Goal: Communication & Community: Answer question/provide support

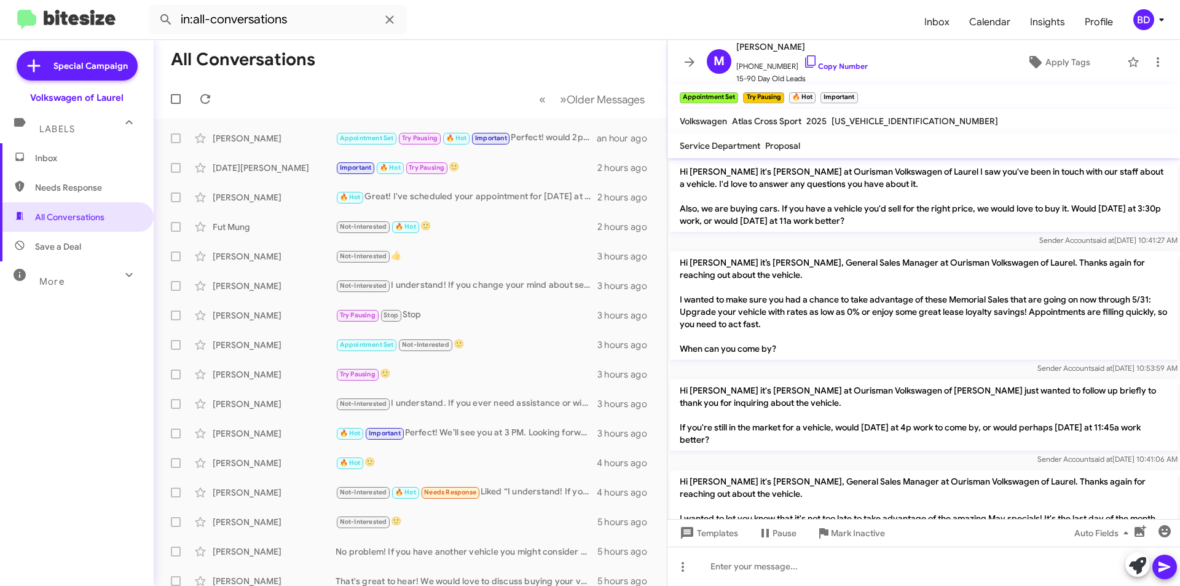
scroll to position [1250, 0]
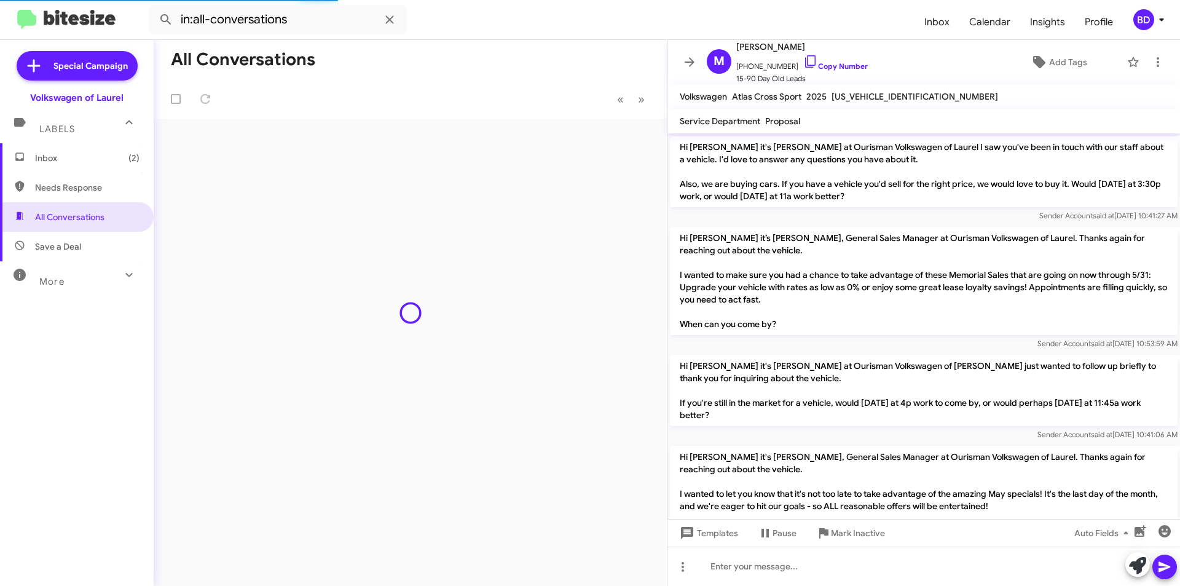
scroll to position [1250, 0]
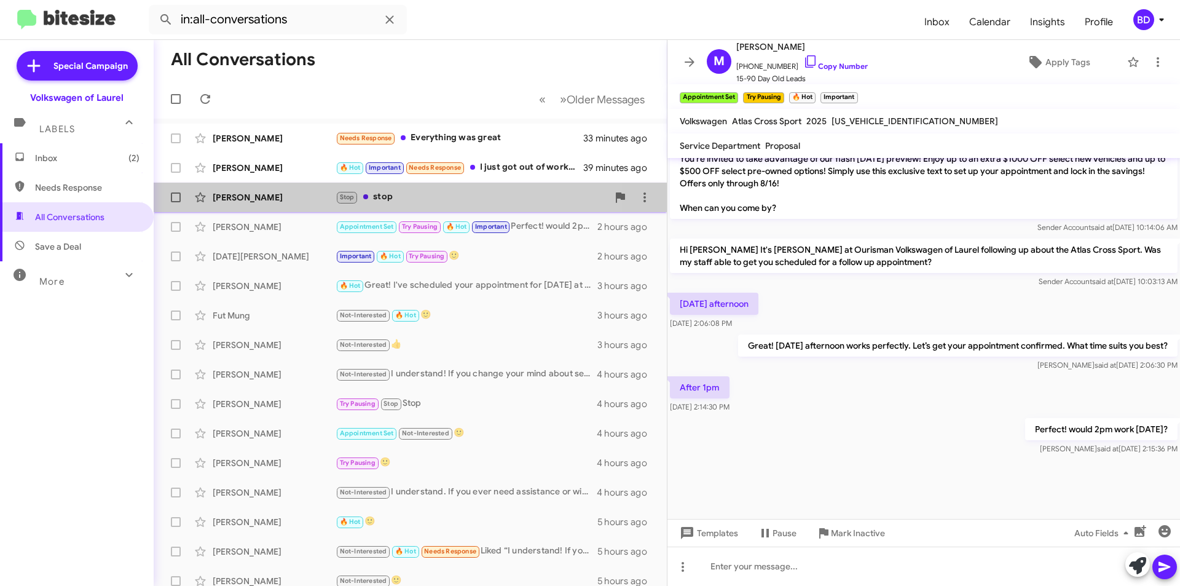
click at [441, 195] on div "Stop stop" at bounding box center [472, 197] width 272 height 14
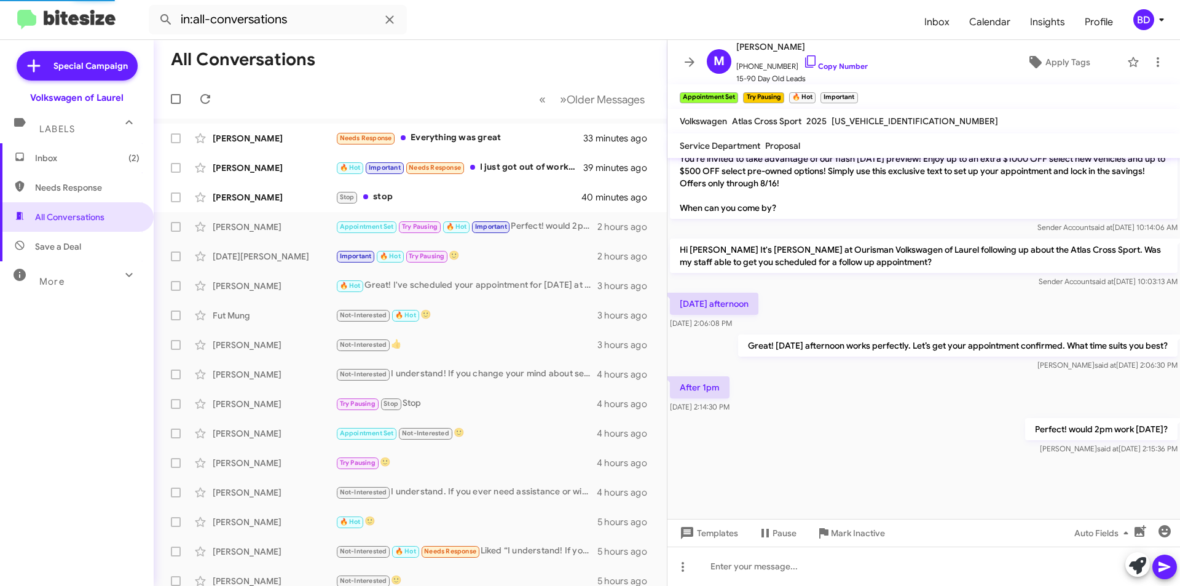
scroll to position [12, 0]
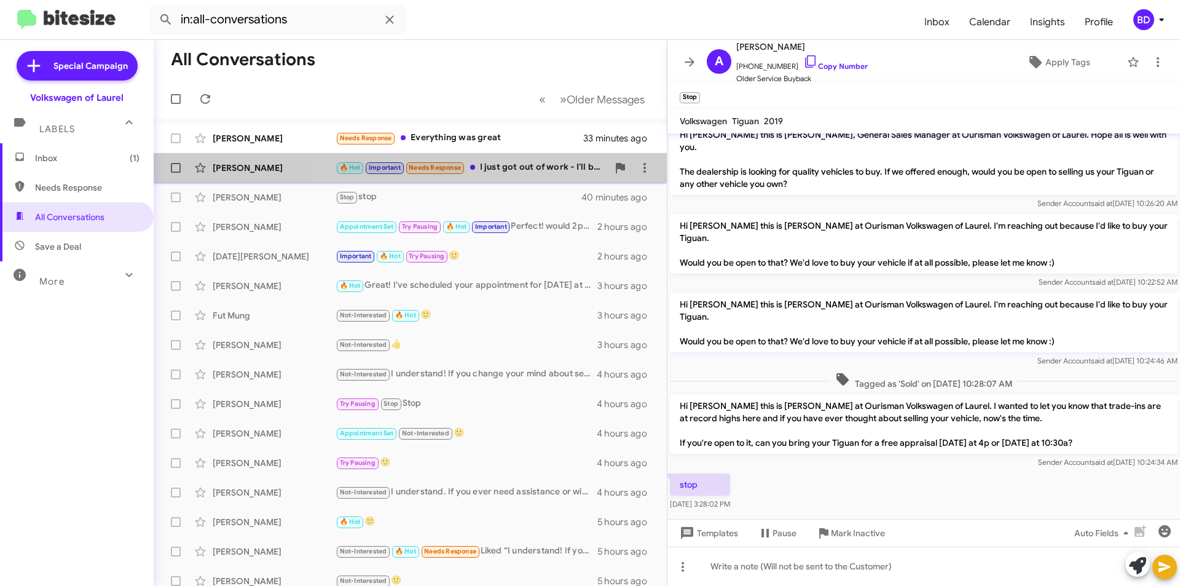
click at [516, 170] on div "🔥 Hot Important Needs Response I just got out of work - I'll be over there 3:45…" at bounding box center [472, 167] width 272 height 14
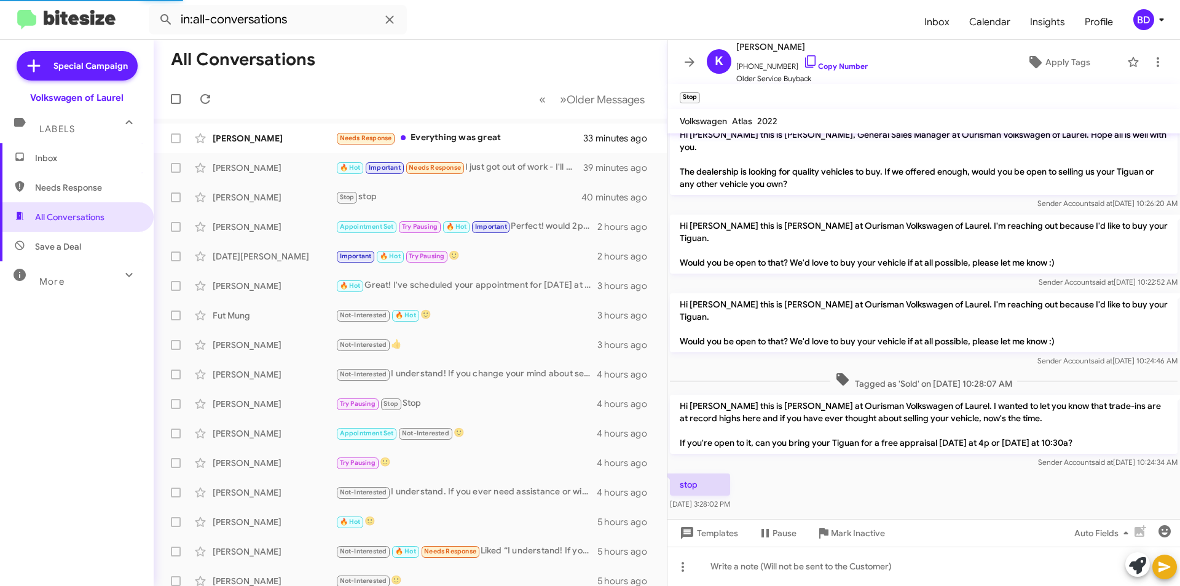
scroll to position [60, 0]
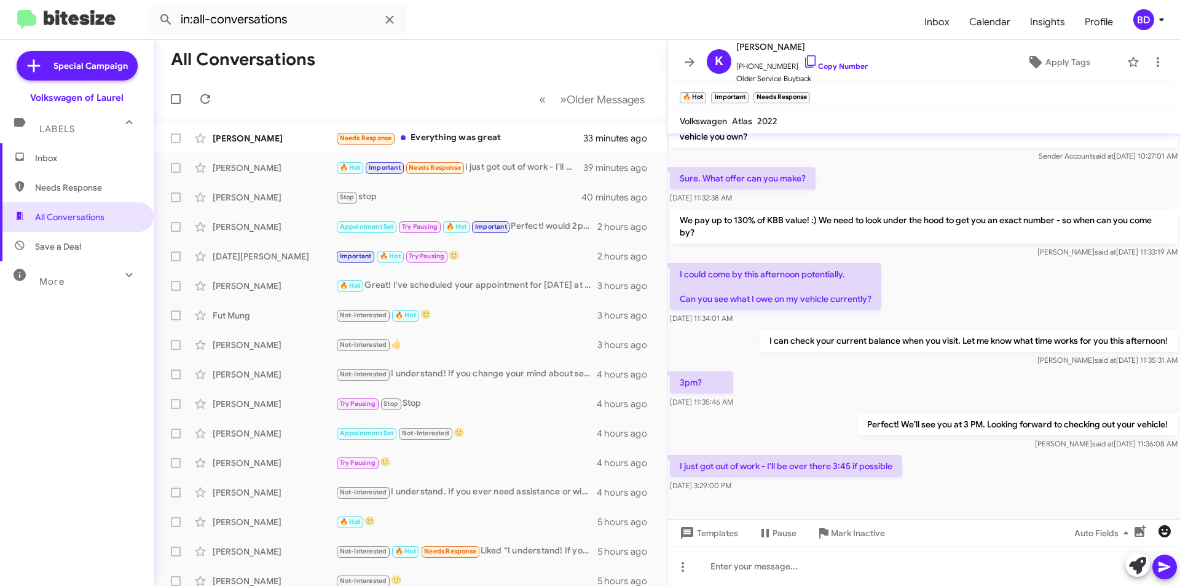
click at [1159, 533] on icon "button" at bounding box center [1164, 531] width 15 height 15
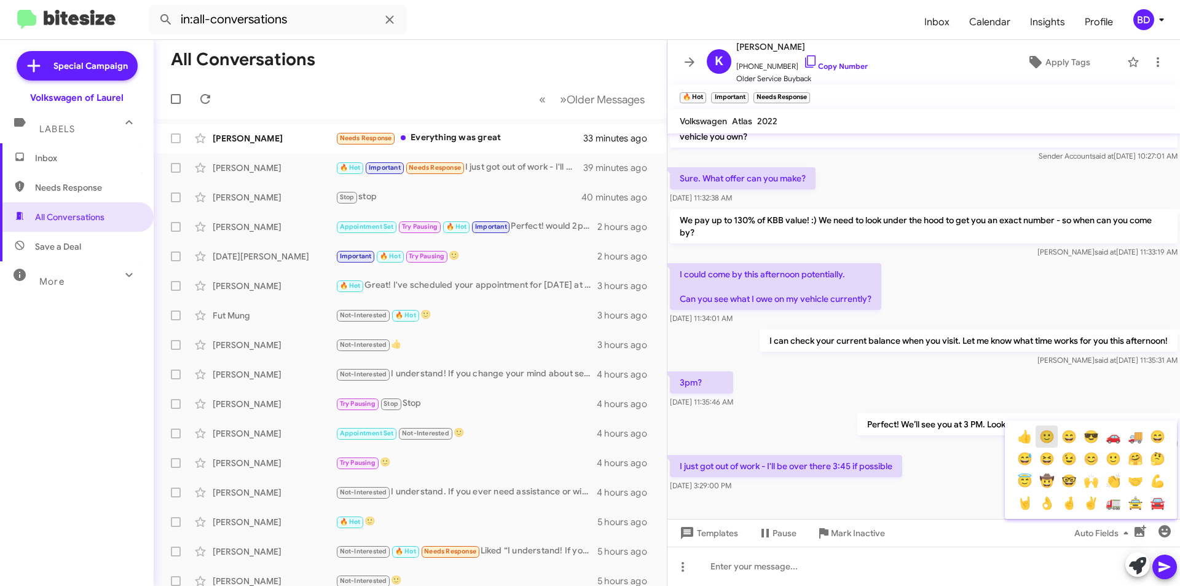
drag, startPoint x: 1049, startPoint y: 434, endPoint x: 1076, endPoint y: 449, distance: 30.3
click at [1049, 434] on button "🙂" at bounding box center [1047, 436] width 22 height 22
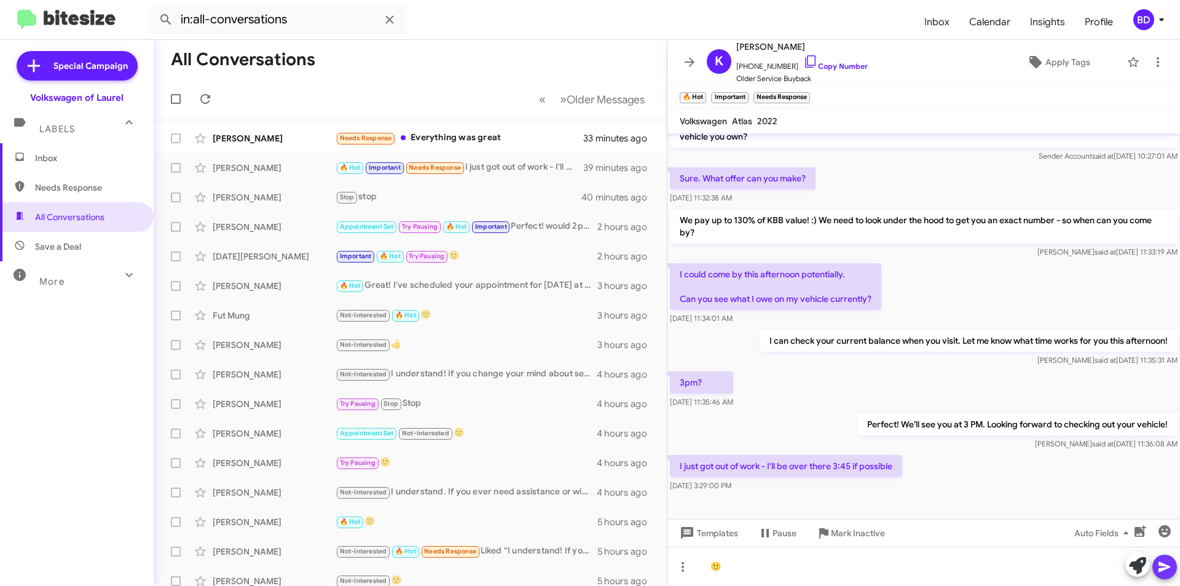
click at [1163, 575] on span at bounding box center [1164, 566] width 15 height 25
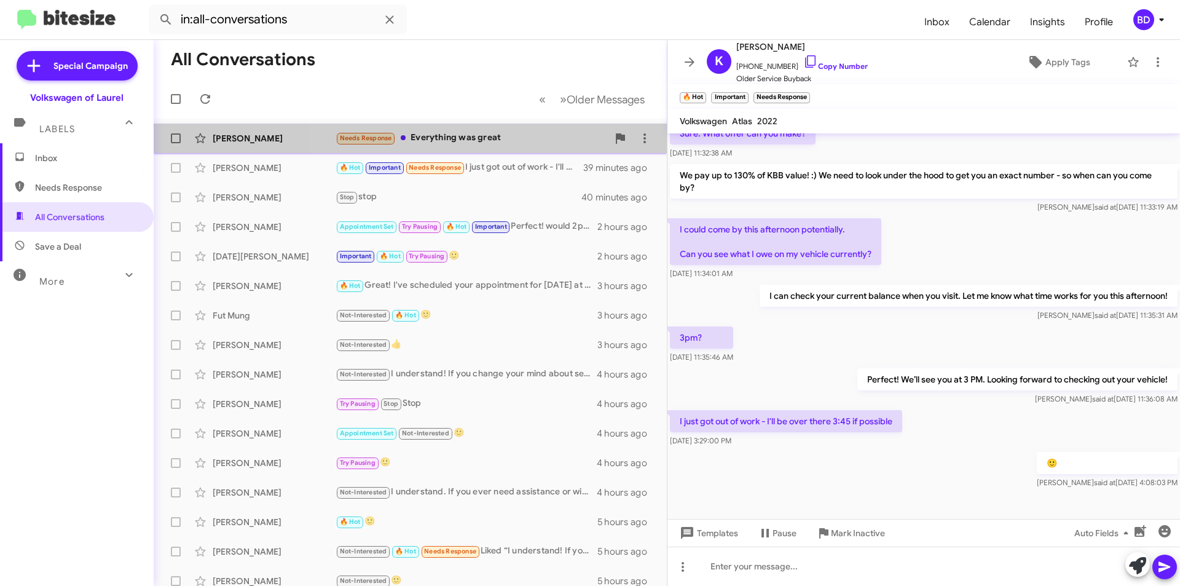
click at [535, 135] on div "Needs Response Everything was great" at bounding box center [472, 138] width 272 height 14
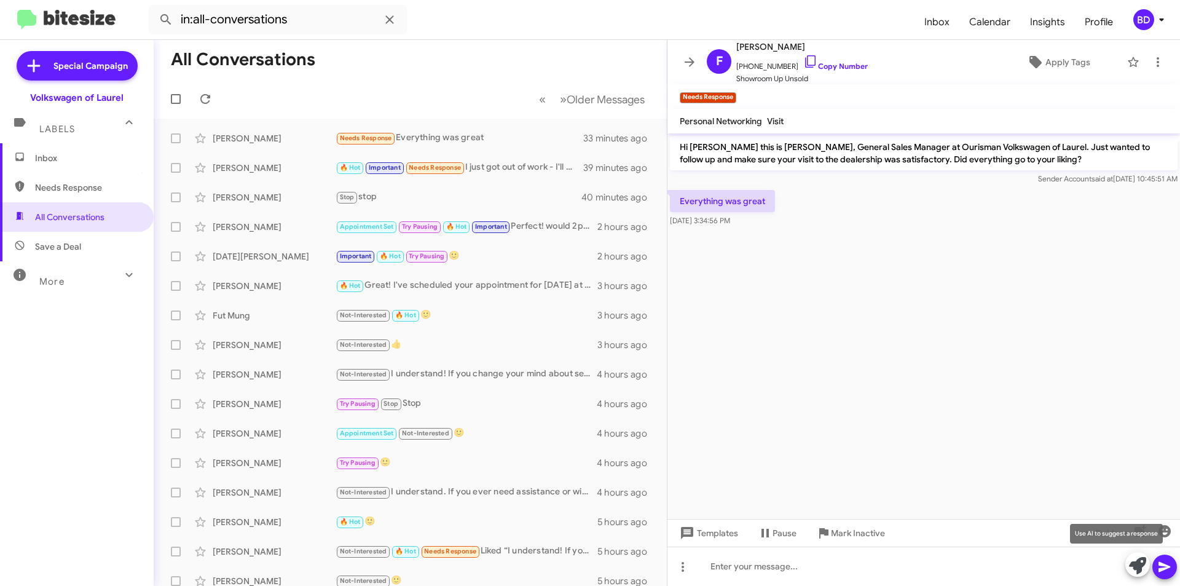
click at [1139, 564] on icon at bounding box center [1137, 565] width 17 height 17
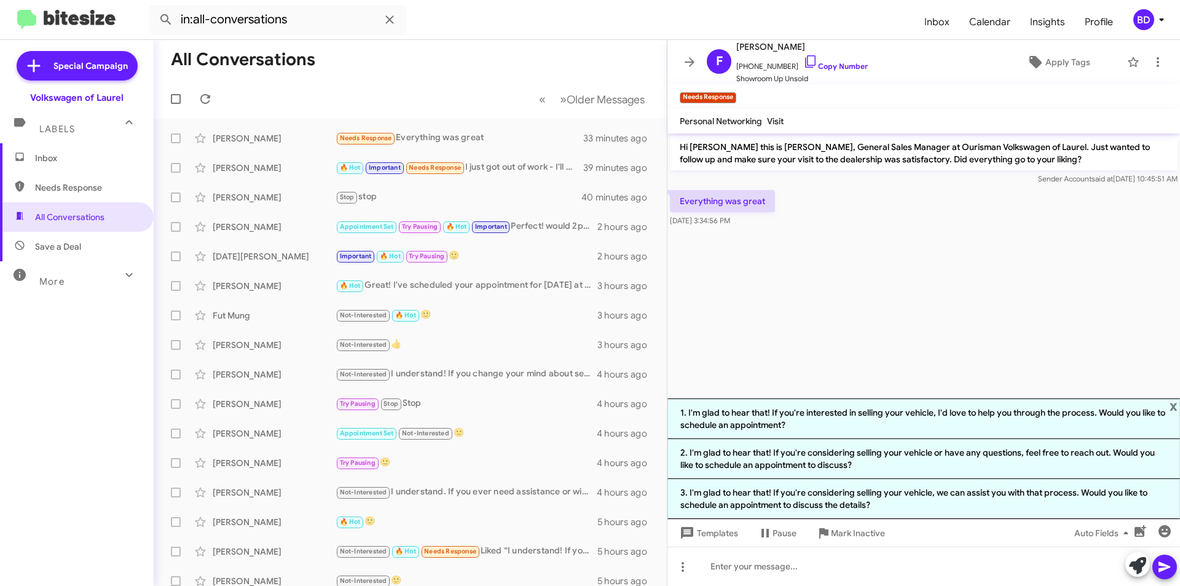
click at [846, 417] on li "1. I'm glad to hear that! If you're interested in selling your vehicle, I'd lov…" at bounding box center [924, 418] width 513 height 41
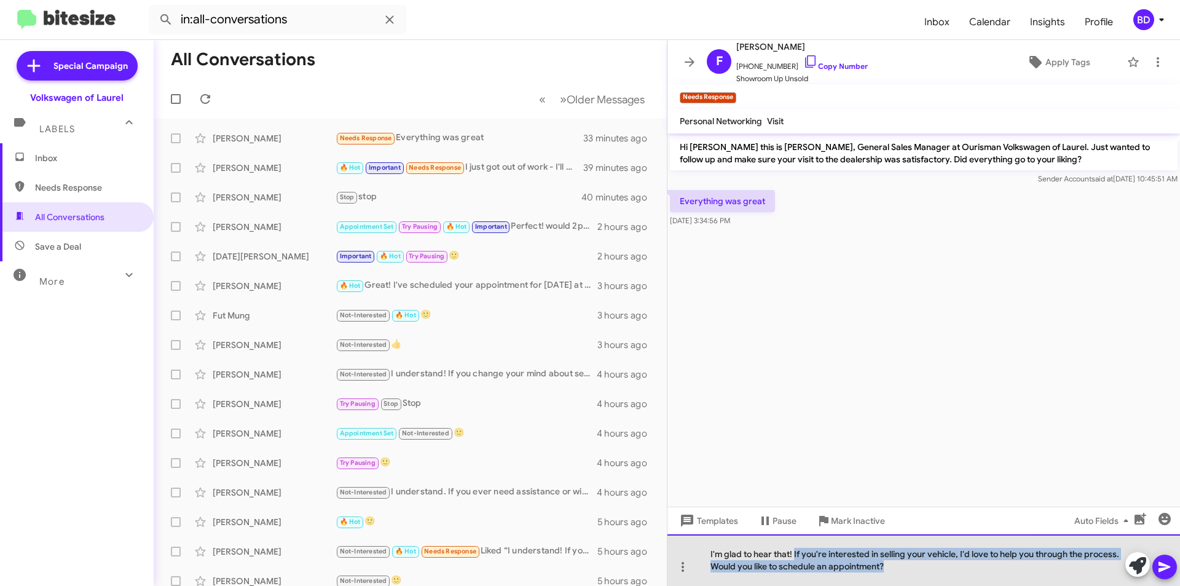
drag, startPoint x: 794, startPoint y: 554, endPoint x: 899, endPoint y: 570, distance: 106.2
click at [899, 570] on div "I'm glad to hear that! If you're interested in selling your vehicle, I'd love t…" at bounding box center [924, 560] width 513 height 52
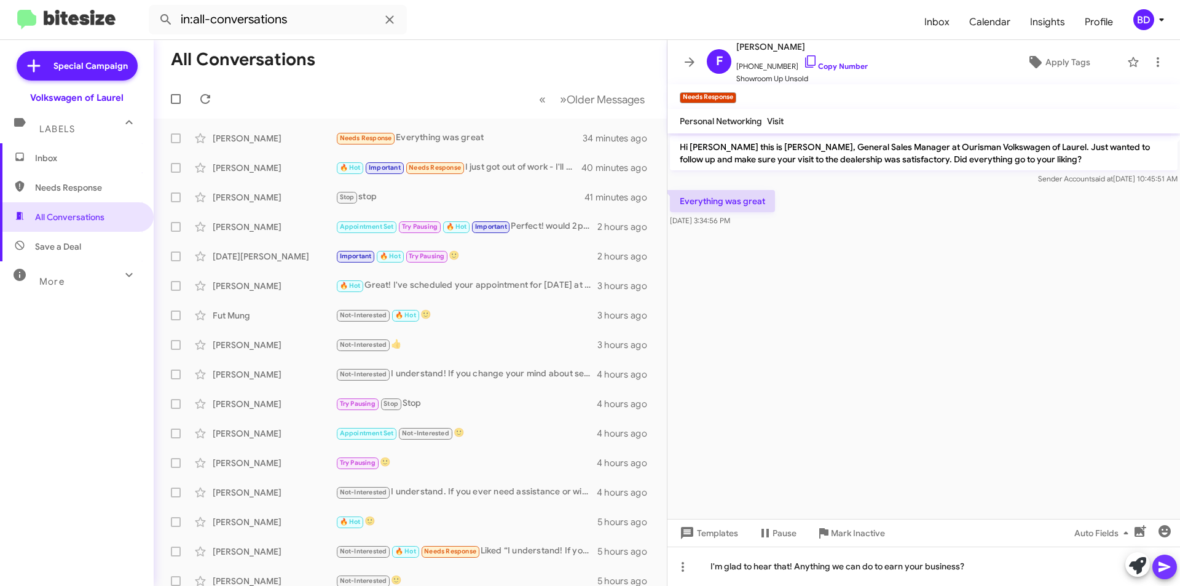
click at [1164, 570] on icon at bounding box center [1165, 567] width 12 height 10
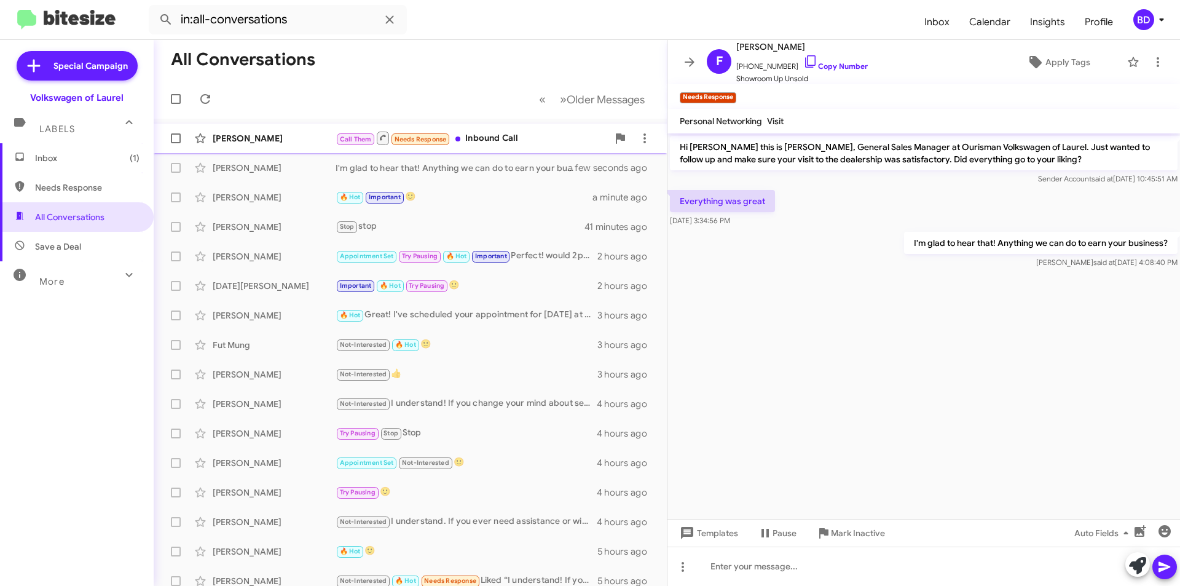
click at [503, 143] on div "Call Them Needs Response Inbound Call" at bounding box center [472, 137] width 272 height 15
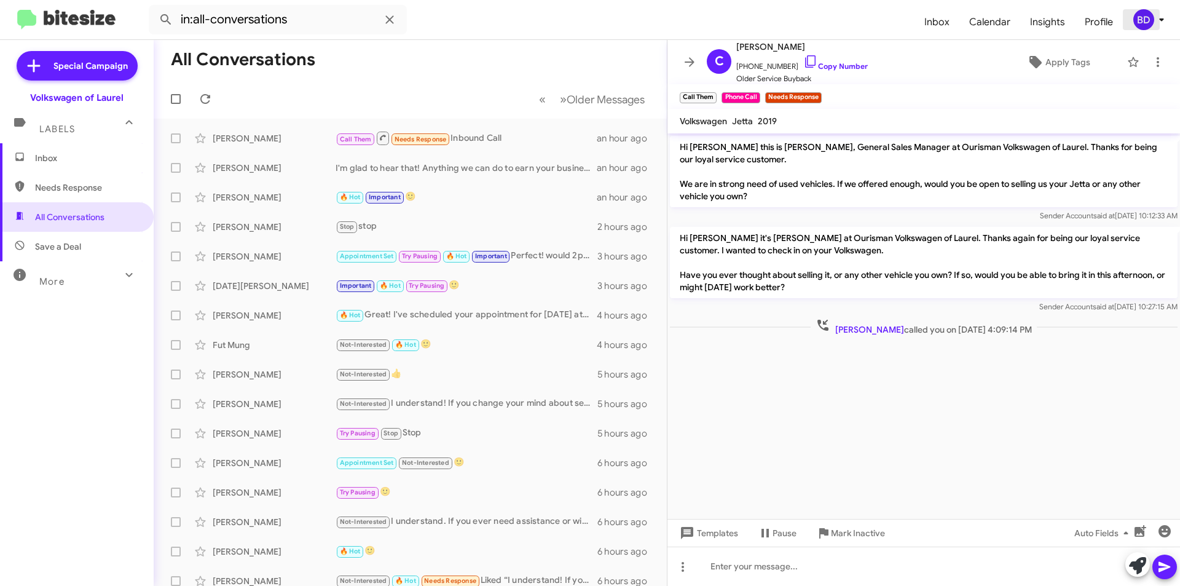
click at [1141, 18] on div "BD" at bounding box center [1143, 19] width 21 height 21
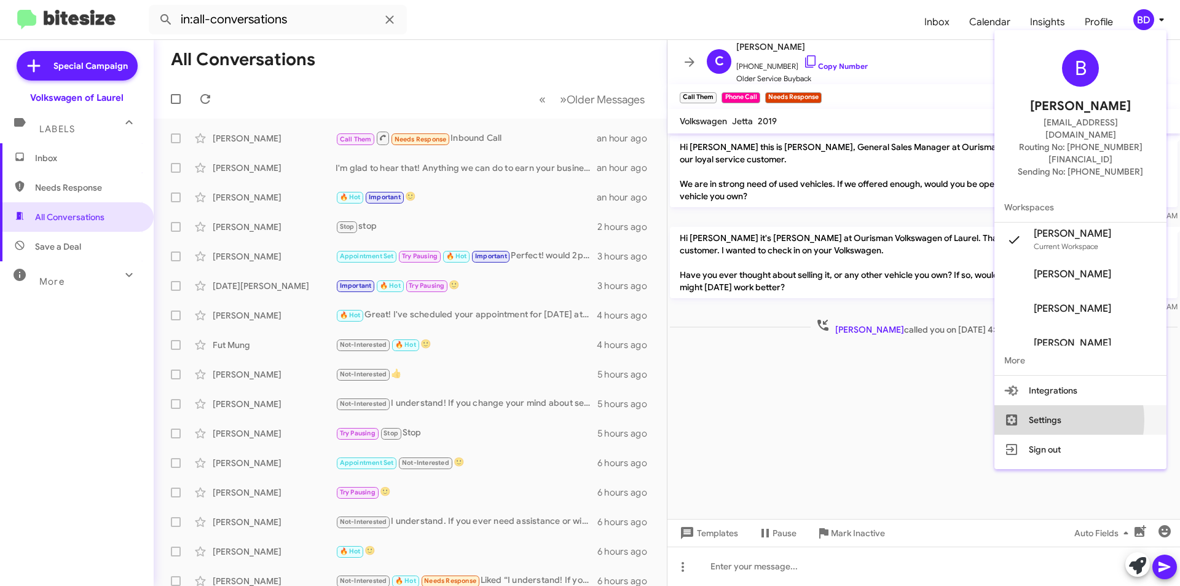
click at [1068, 405] on button "Settings" at bounding box center [1081, 420] width 172 height 30
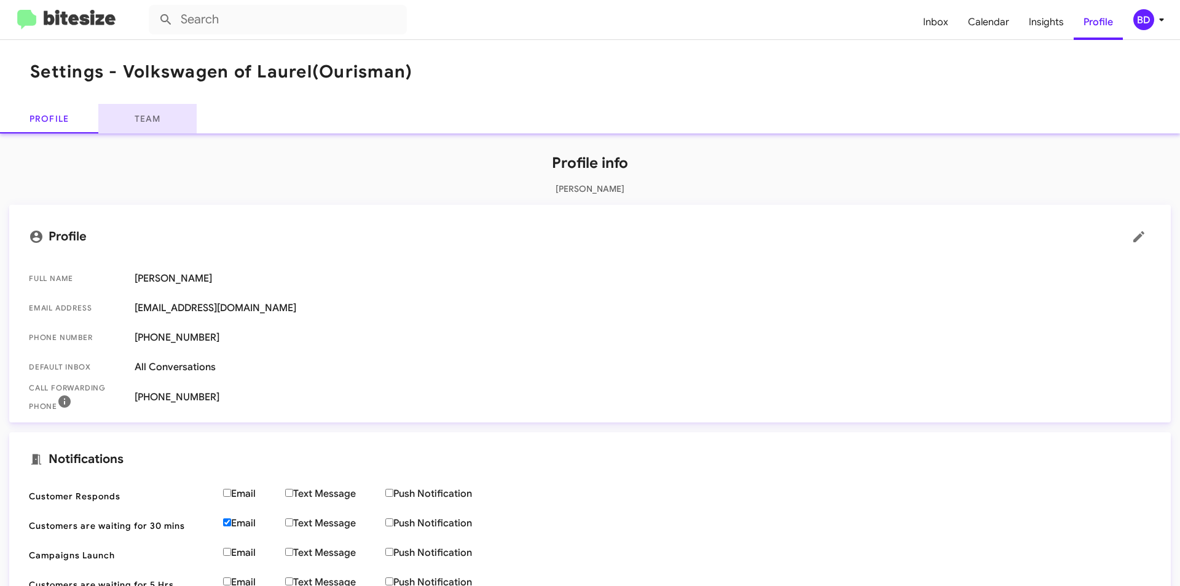
click at [140, 110] on link "Team" at bounding box center [147, 119] width 98 height 30
type input "in:all-conversations"
